Goal: Understand process/instructions

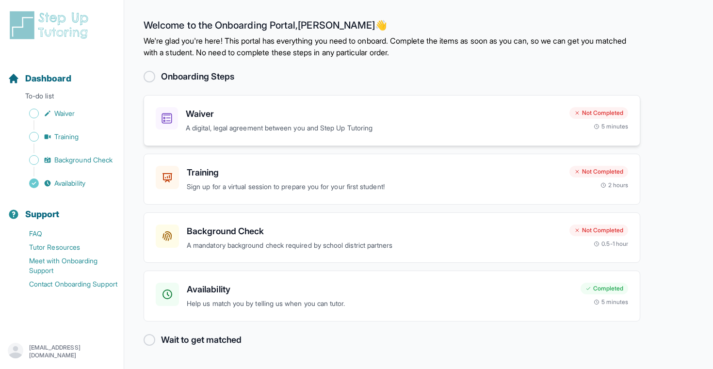
click at [190, 123] on p "A digital, legal agreement between you and Step Up Tutoring" at bounding box center [374, 128] width 376 height 11
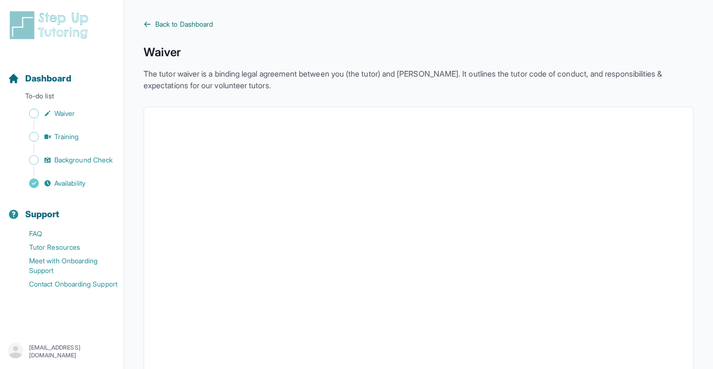
click at [187, 22] on span "Back to Dashboard" at bounding box center [184, 24] width 58 height 10
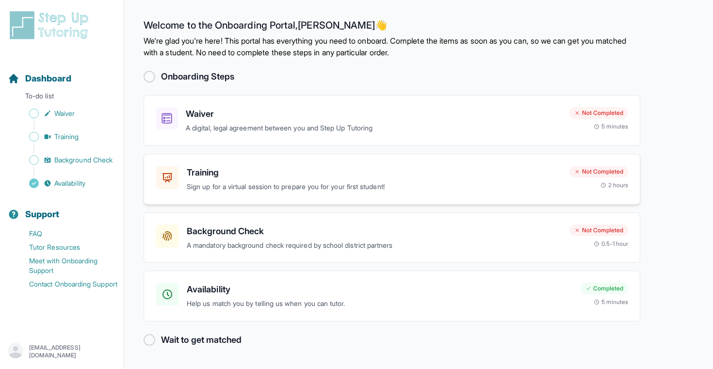
click at [239, 187] on p "Sign up for a virtual session to prepare you for your first student!" at bounding box center [374, 186] width 375 height 11
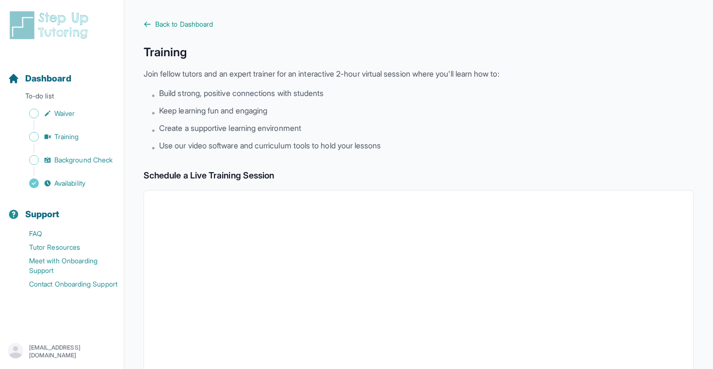
click at [176, 33] on div "Back to Dashboard Training Join fellow tutors and an expert trainer for an inte…" at bounding box center [419, 341] width 550 height 644
click at [166, 24] on span "Back to Dashboard" at bounding box center [184, 24] width 58 height 10
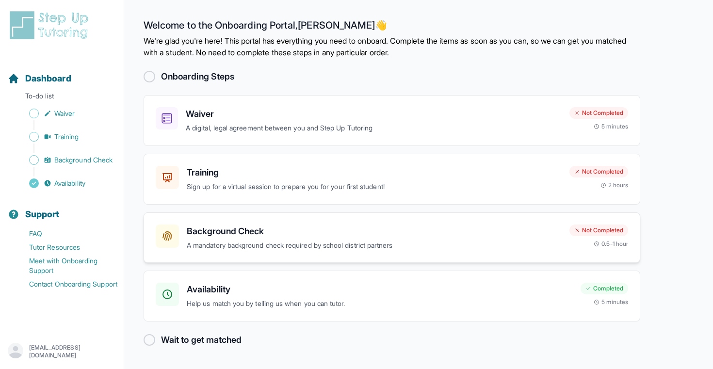
click at [277, 241] on p "A mandatory background check required by school district partners" at bounding box center [374, 245] width 375 height 11
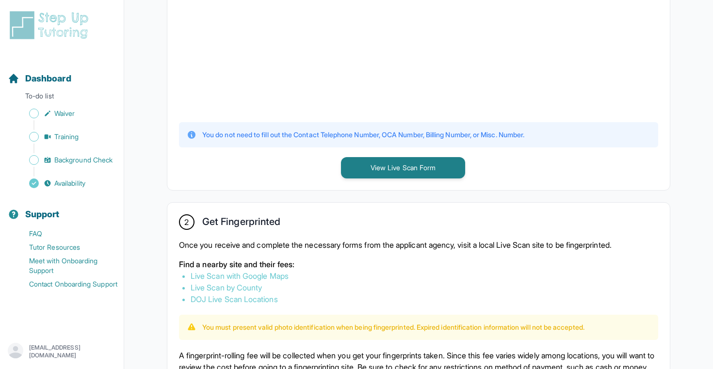
scroll to position [373, 0]
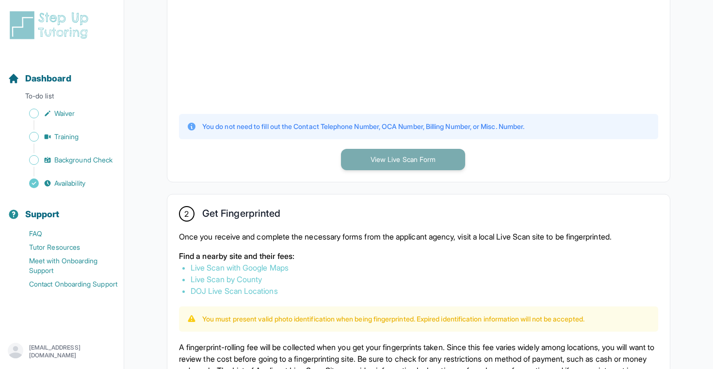
click at [419, 153] on button "View Live Scan Form" at bounding box center [403, 159] width 124 height 21
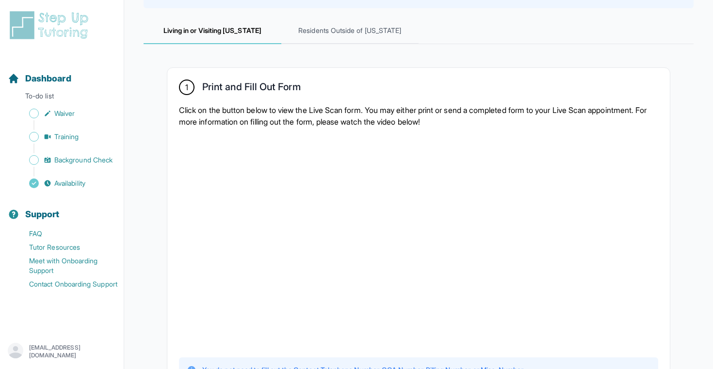
scroll to position [0, 0]
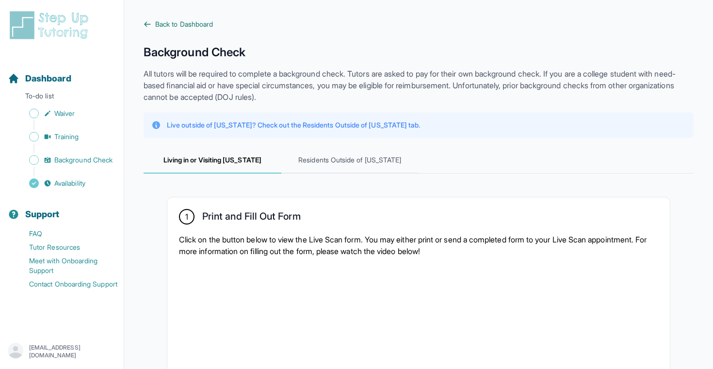
click at [154, 19] on link "Back to Dashboard" at bounding box center [419, 24] width 550 height 10
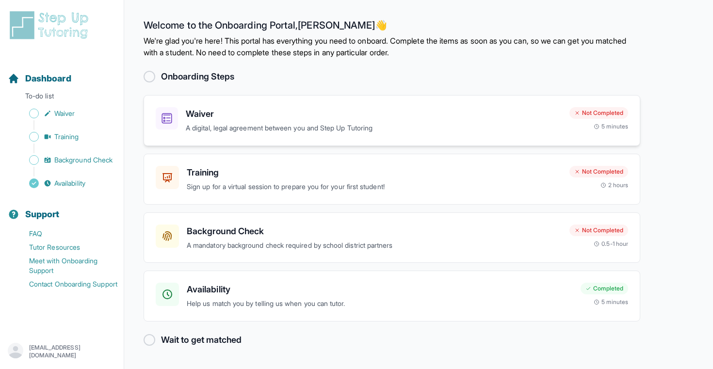
click at [239, 132] on p "A digital, legal agreement between you and Step Up Tutoring" at bounding box center [374, 128] width 376 height 11
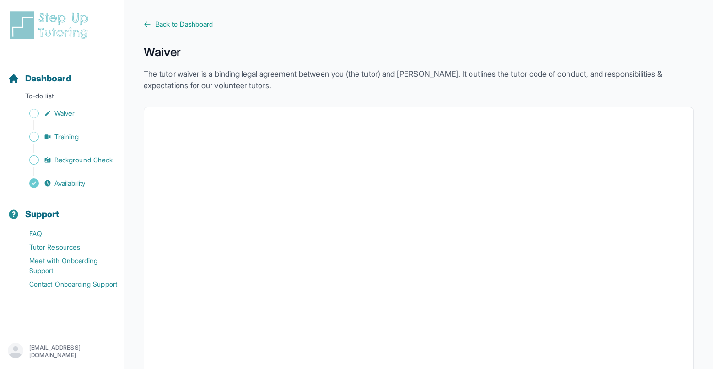
click at [193, 25] on span "Back to Dashboard" at bounding box center [184, 24] width 58 height 10
